Goal: Transaction & Acquisition: Purchase product/service

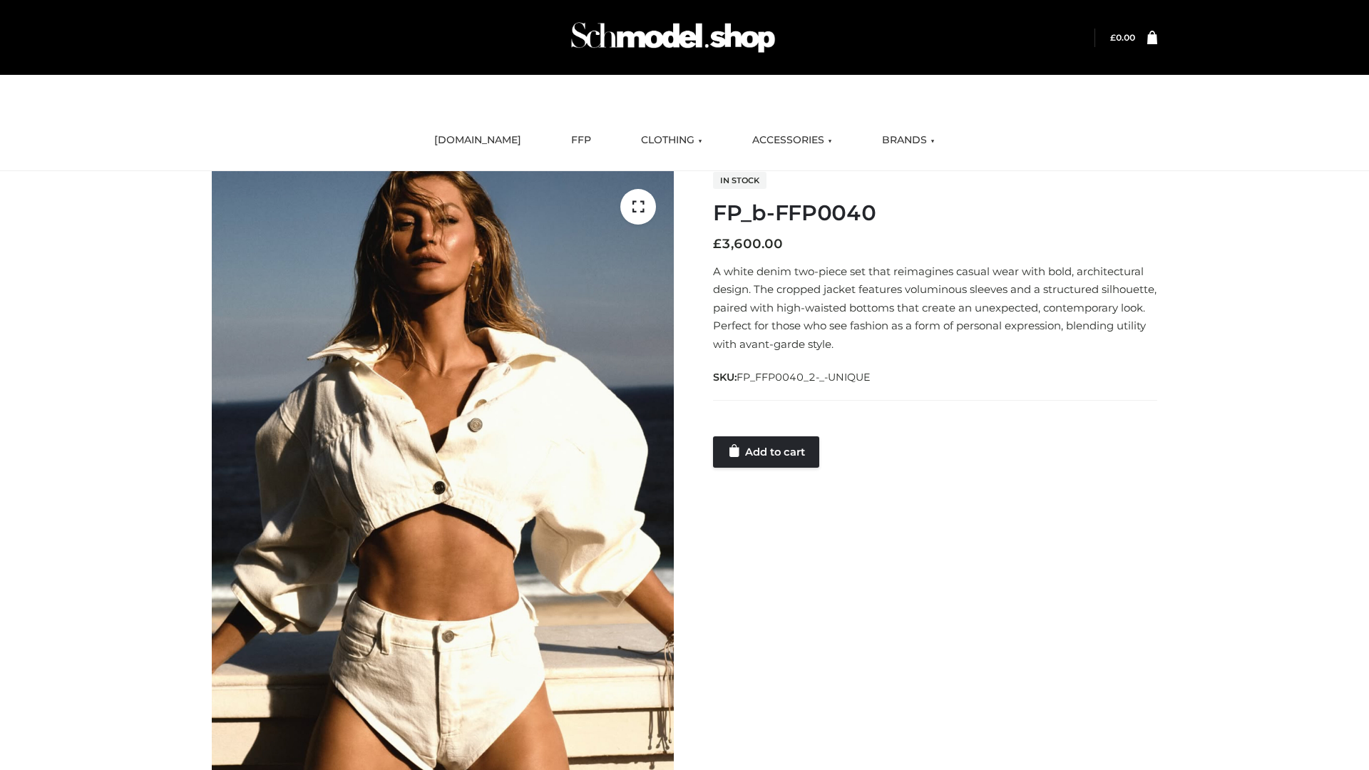
click at [767, 451] on link "Add to cart" at bounding box center [766, 451] width 106 height 31
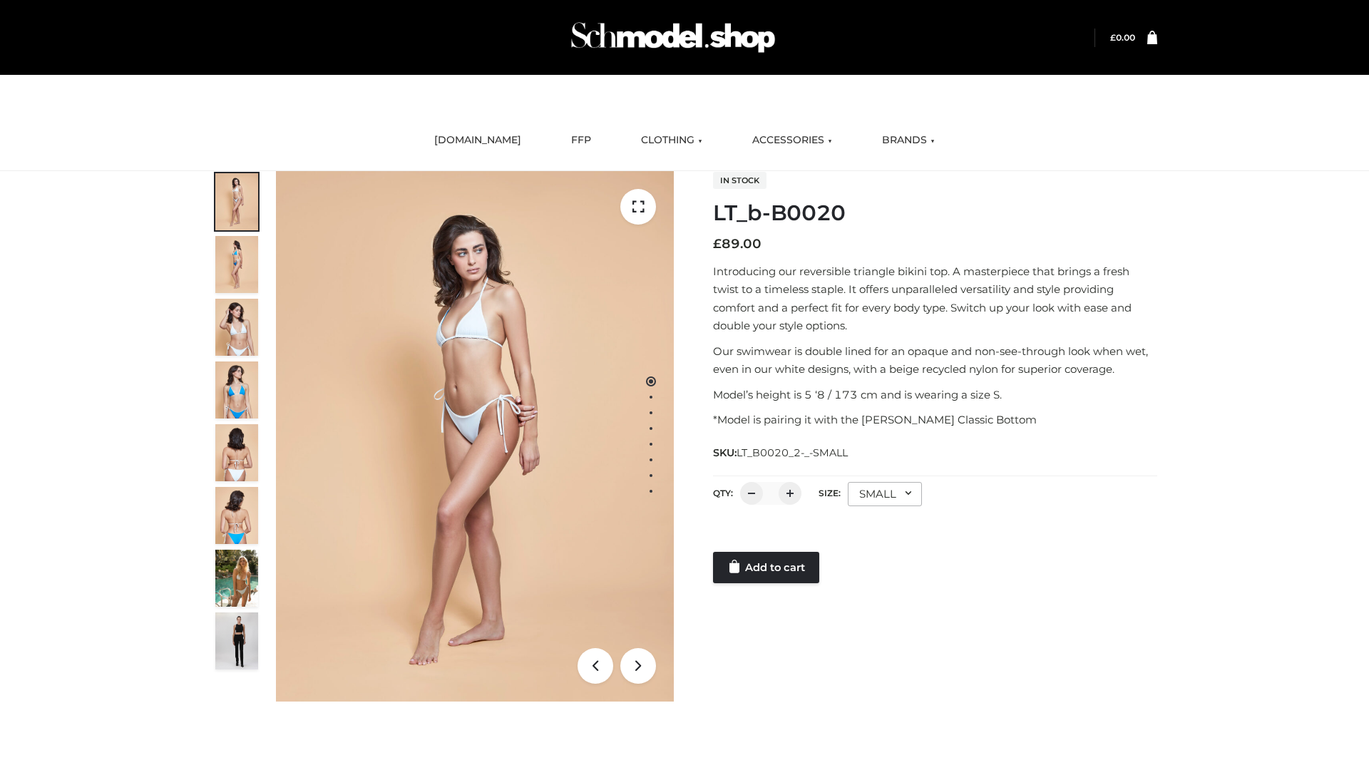
click at [767, 568] on link "Add to cart" at bounding box center [766, 567] width 106 height 31
